Goal: Information Seeking & Learning: Check status

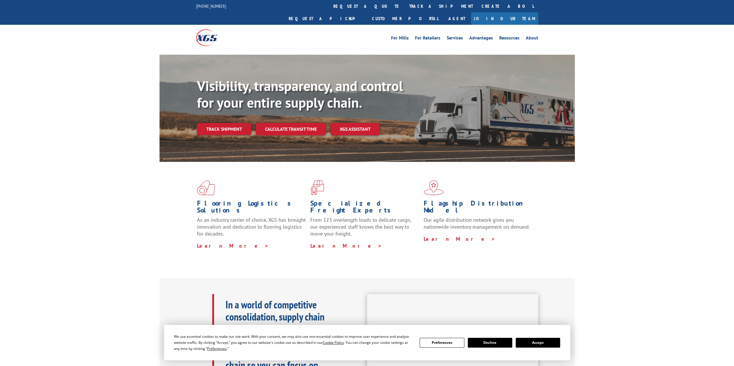
click at [224, 123] on link "Track shipment" at bounding box center [224, 129] width 54 height 12
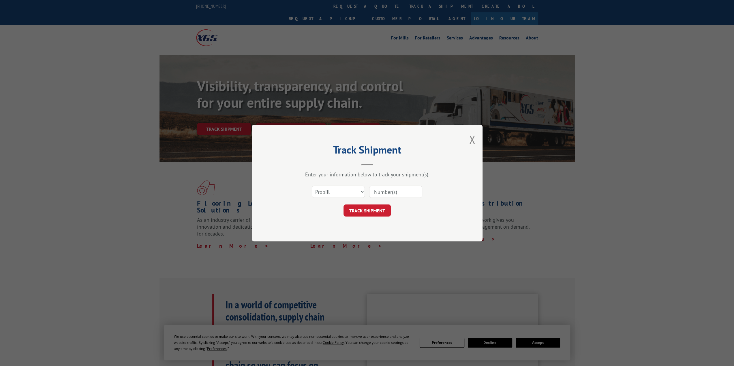
click at [393, 190] on input at bounding box center [395, 192] width 53 height 12
paste input "16944954"
type input "16944954"
click at [383, 211] on button "TRACK SHIPMENT" at bounding box center [366, 211] width 47 height 12
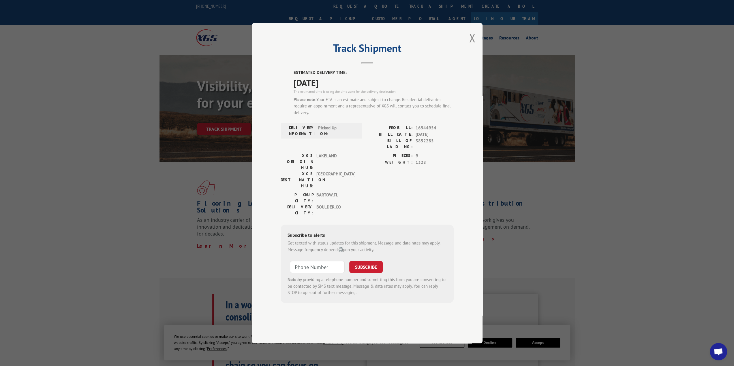
click at [479, 59] on div "Track Shipment ESTIMATED DELIVERY TIME: [DATE] The estimated time is using the …" at bounding box center [367, 183] width 231 height 321
click at [475, 54] on div "Track Shipment ESTIMATED DELIVERY TIME: [DATE] The estimated time is using the …" at bounding box center [367, 183] width 231 height 321
click at [470, 46] on button "Close modal" at bounding box center [472, 37] width 6 height 15
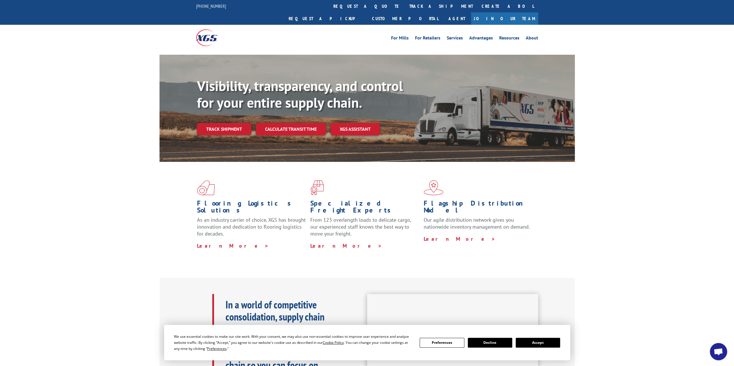
click at [101, 285] on div "In a world of competitive consolidation, supply chain complexity, and increasin…" at bounding box center [367, 342] width 734 height 129
